Goal: Book appointment/travel/reservation

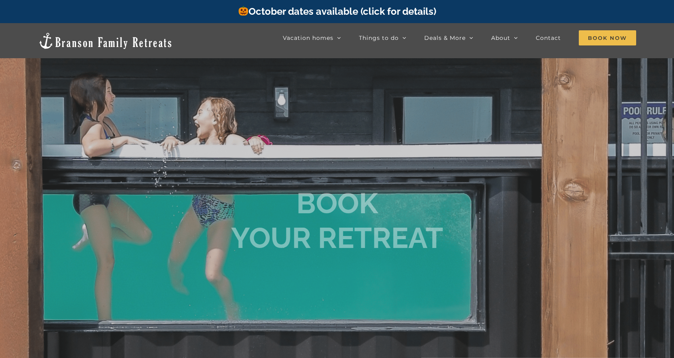
scroll to position [437, 0]
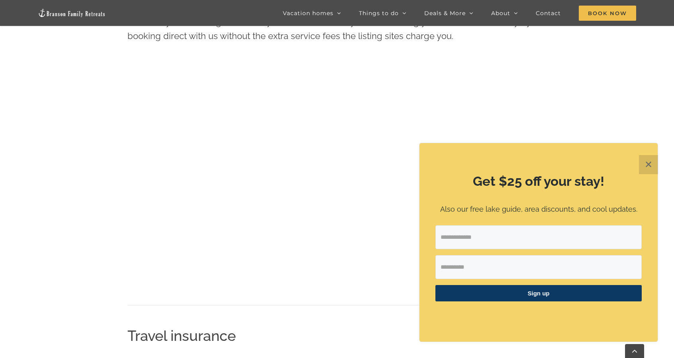
click at [652, 159] on button "✕" at bounding box center [648, 164] width 19 height 19
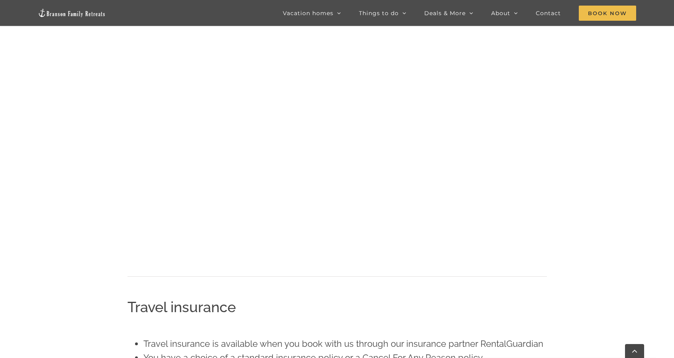
scroll to position [465, 0]
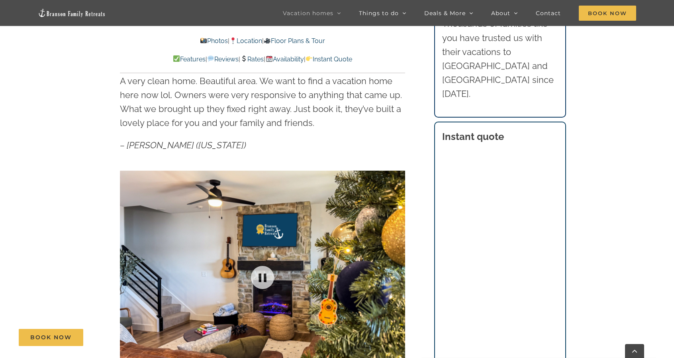
scroll to position [455, 0]
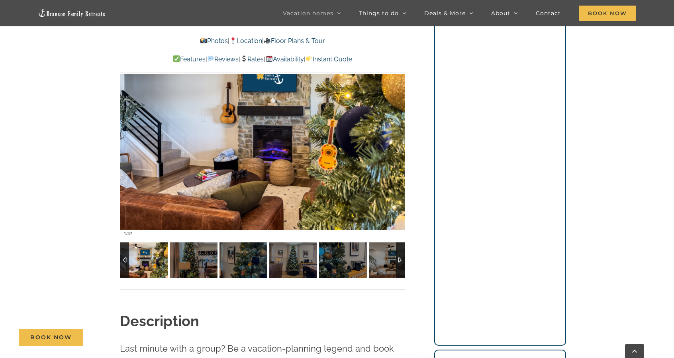
scroll to position [609, 0]
